Goal: Transaction & Acquisition: Book appointment/travel/reservation

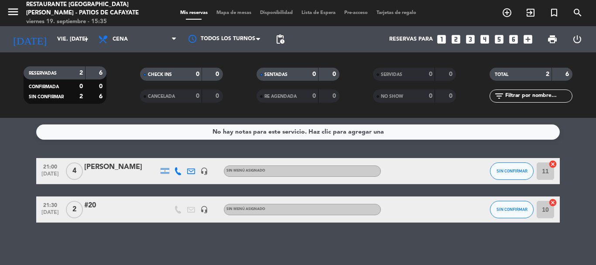
click at [486, 38] on icon "looks_4" at bounding box center [484, 39] width 11 height 11
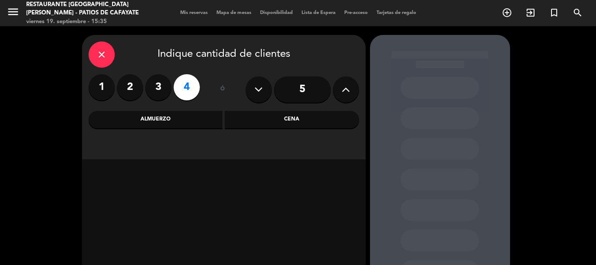
click at [305, 121] on div "Cena" at bounding box center [292, 119] width 134 height 17
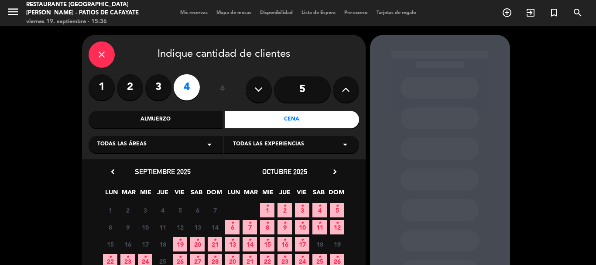
click at [180, 245] on icon "•" at bounding box center [180, 240] width 3 height 14
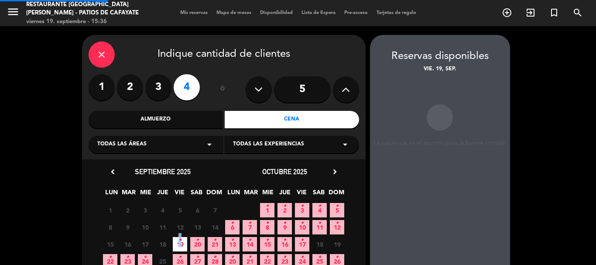
scroll to position [35, 0]
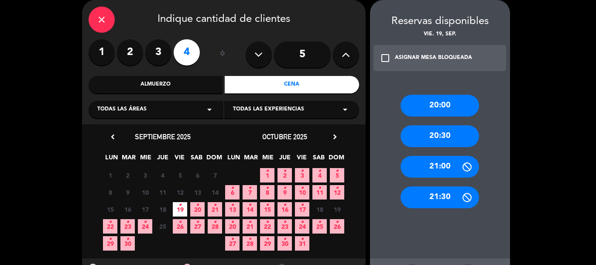
click at [423, 106] on div "20:00" at bounding box center [440, 106] width 79 height 22
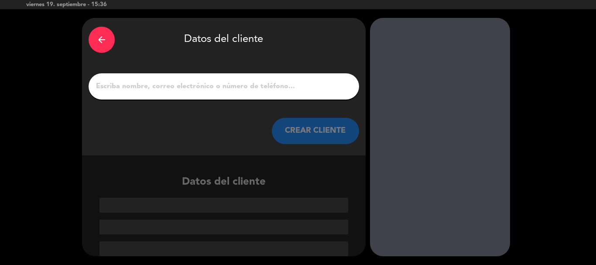
click at [94, 38] on div "arrow_back" at bounding box center [102, 40] width 26 height 26
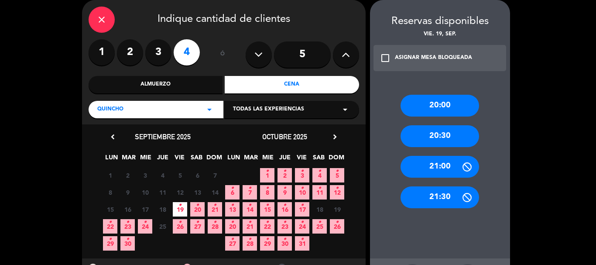
click at [454, 131] on div "20:30" at bounding box center [440, 136] width 79 height 22
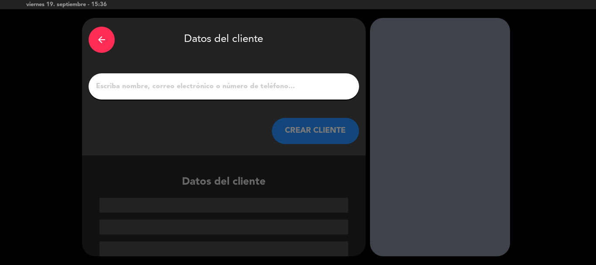
click at [141, 86] on input "1" at bounding box center [224, 86] width 258 height 12
click at [97, 45] on div "arrow_back" at bounding box center [102, 40] width 26 height 26
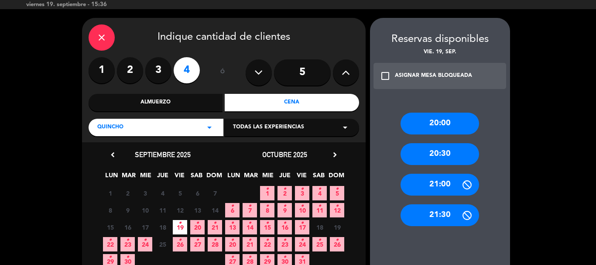
click at [426, 154] on div "20:30" at bounding box center [440, 154] width 79 height 22
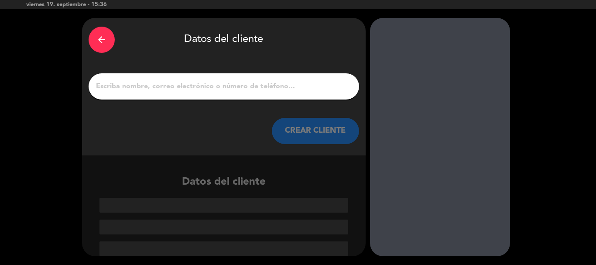
click at [110, 88] on input "1" at bounding box center [224, 86] width 258 height 12
click at [227, 86] on input "1" at bounding box center [224, 86] width 258 height 12
click at [214, 83] on input "1" at bounding box center [224, 86] width 258 height 12
click at [150, 90] on input "1" at bounding box center [224, 86] width 258 height 12
click at [148, 90] on input "1" at bounding box center [224, 86] width 258 height 12
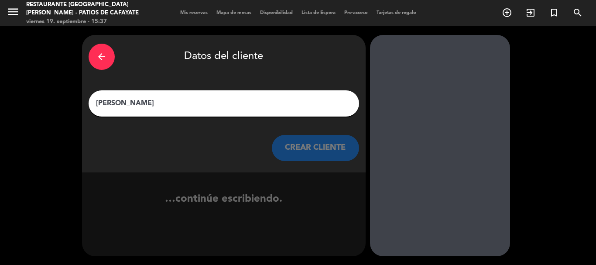
scroll to position [0, 0]
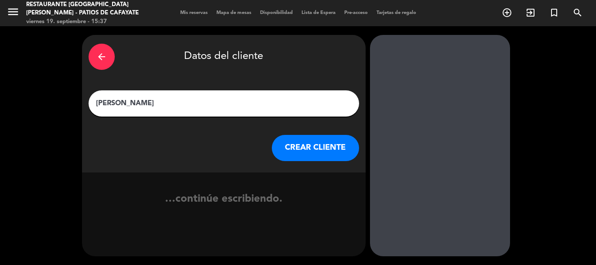
type input "[PERSON_NAME]"
click at [313, 149] on button "CREAR CLIENTE" at bounding box center [315, 148] width 87 height 26
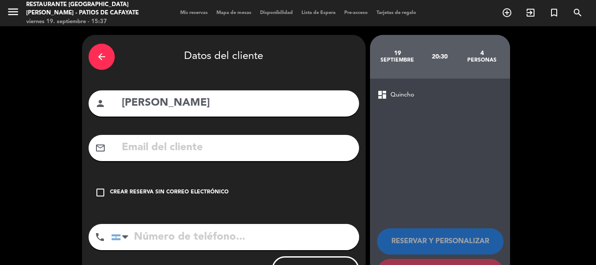
click at [172, 157] on input "text" at bounding box center [237, 148] width 232 height 18
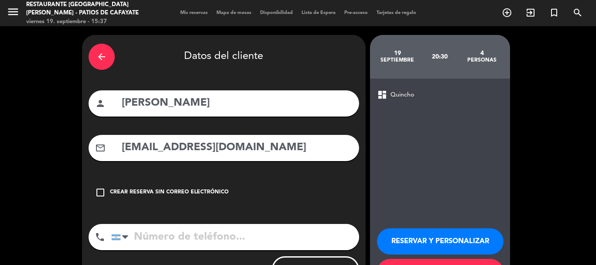
type input "[EMAIL_ADDRESS][DOMAIN_NAME]"
click at [136, 241] on input "tel" at bounding box center [235, 237] width 248 height 26
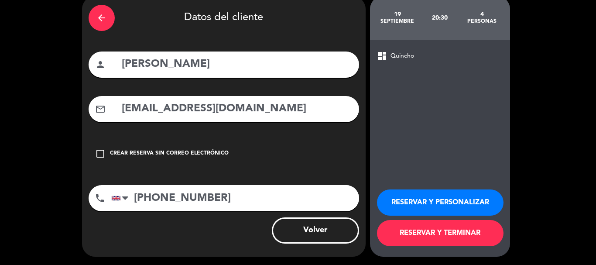
scroll to position [39, 0]
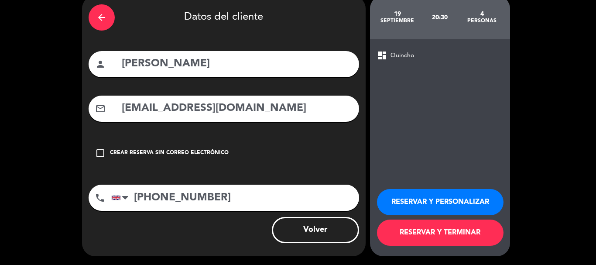
type input "[PHONE_NUMBER]"
drag, startPoint x: 454, startPoint y: 241, endPoint x: 233, endPoint y: 124, distance: 249.6
click at [453, 241] on button "RESERVAR Y TERMINAR" at bounding box center [440, 233] width 127 height 26
